Goal: Information Seeking & Learning: Learn about a topic

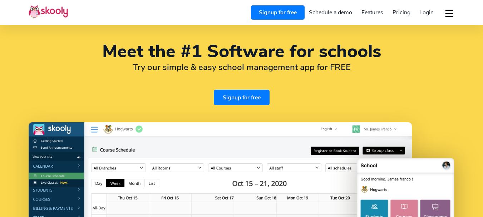
select select "en"
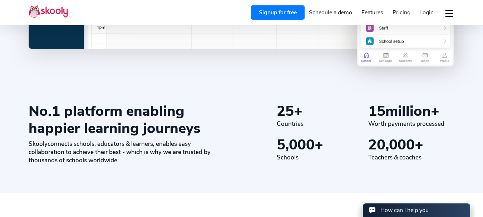
select select "27"
select select "[GEOGRAPHIC_DATA]"
select select "[GEOGRAPHIC_DATA]/[GEOGRAPHIC_DATA]"
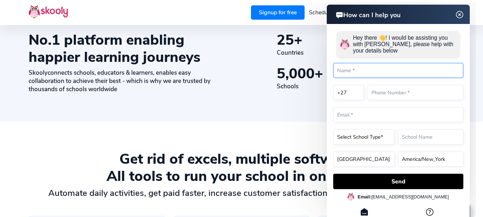
scroll to position [357, 0]
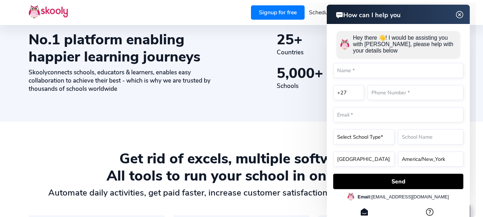
click at [461, 11] on img at bounding box center [459, 15] width 9 height 14
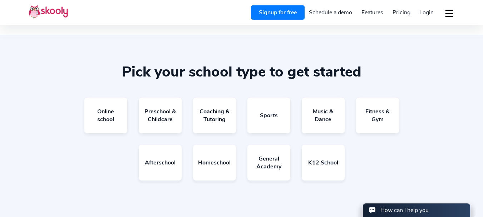
scroll to position [1215, 0]
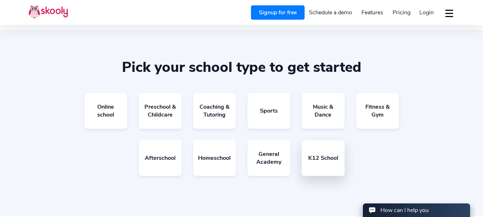
click at [327, 150] on link "K12 School" at bounding box center [323, 158] width 43 height 36
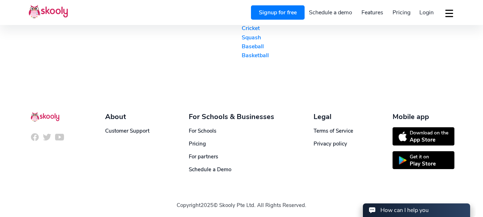
scroll to position [1773, 0]
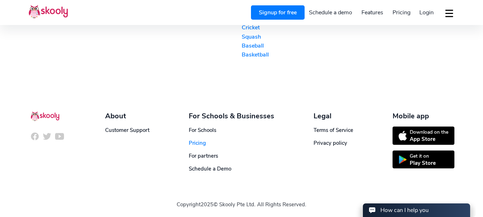
drag, startPoint x: 182, startPoint y: 136, endPoint x: 191, endPoint y: 137, distance: 8.6
click at [185, 136] on div "About Customer Support For Schools & Businesses For Schools Pricing For partner…" at bounding box center [242, 130] width 426 height 84
click at [192, 139] on span "Pricing" at bounding box center [197, 142] width 17 height 7
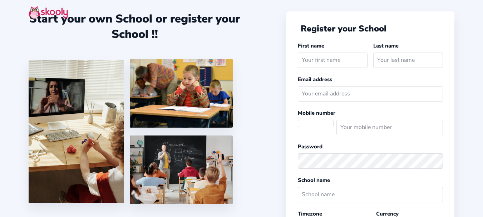
select select "ZA"
select select "[GEOGRAPHIC_DATA]/[GEOGRAPHIC_DATA]"
select select "ZAR R"
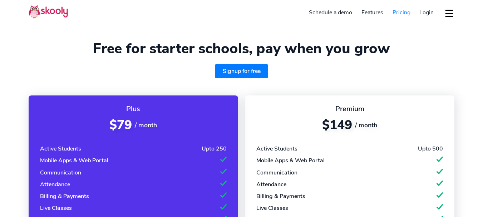
select select "en"
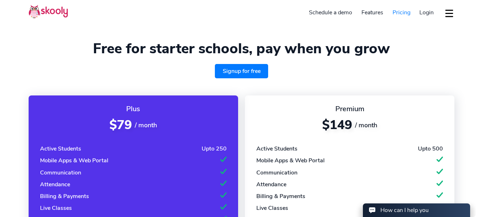
select select "27"
select select "[GEOGRAPHIC_DATA]"
select select "[GEOGRAPHIC_DATA]/[GEOGRAPHIC_DATA]"
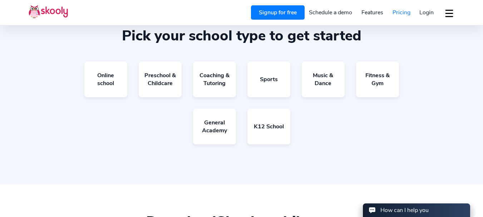
scroll to position [429, 0]
